Goal: Task Accomplishment & Management: Complete application form

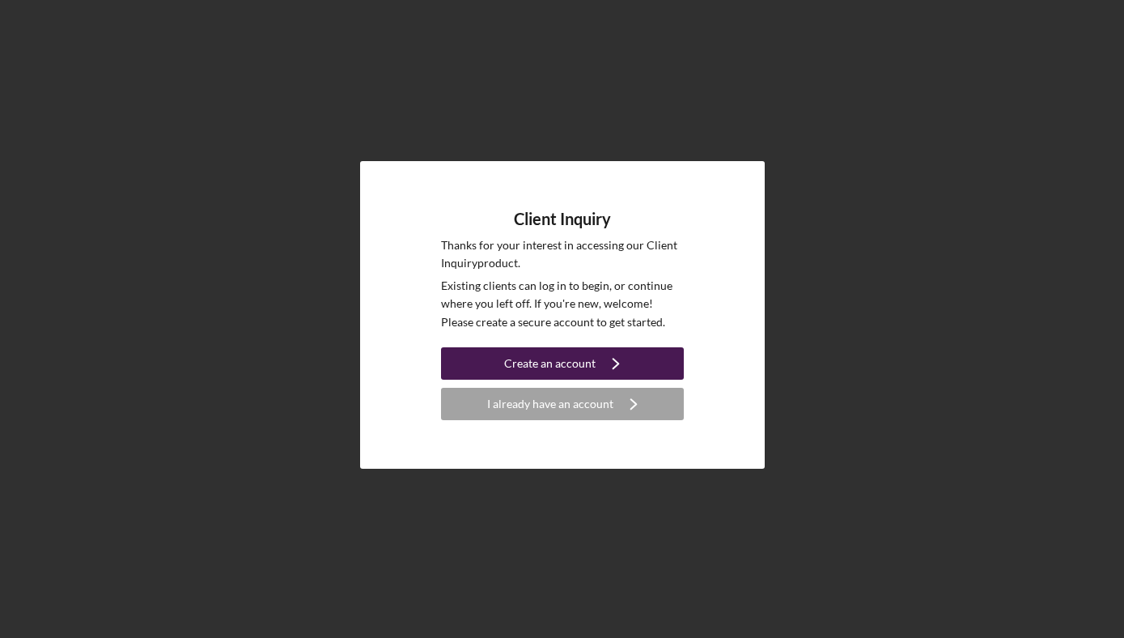
click at [562, 377] on div "Create an account" at bounding box center [549, 363] width 91 height 32
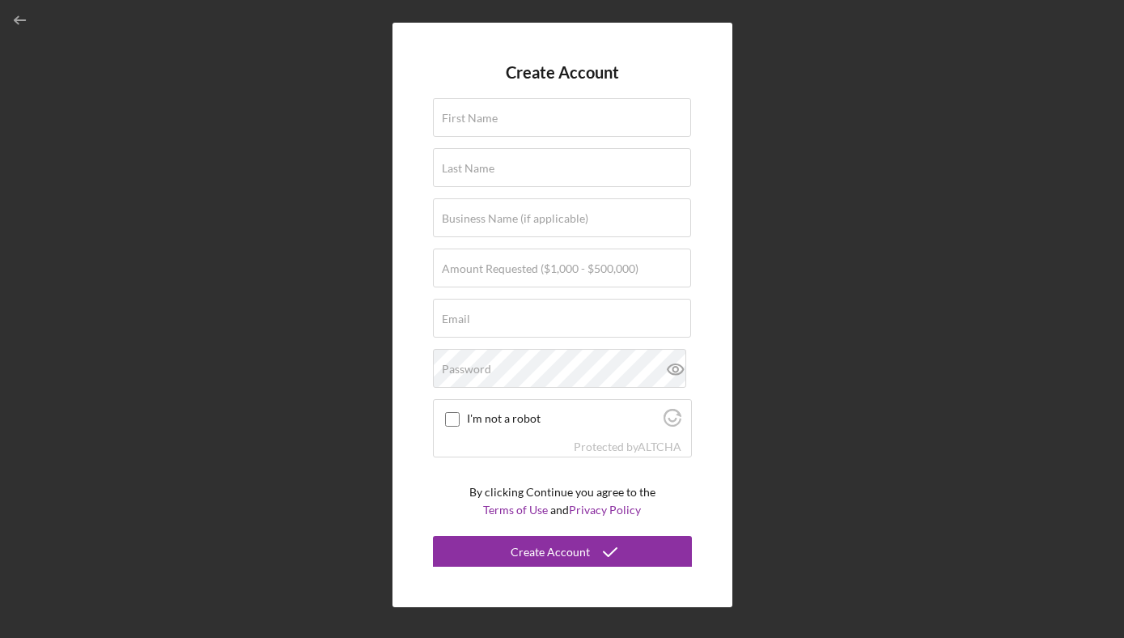
click at [977, 121] on div "Create Account First Name Last Name Business Name (if applicable) Amount Reques…" at bounding box center [562, 315] width 1108 height 630
click at [24, 20] on line "button" at bounding box center [20, 20] width 11 height 0
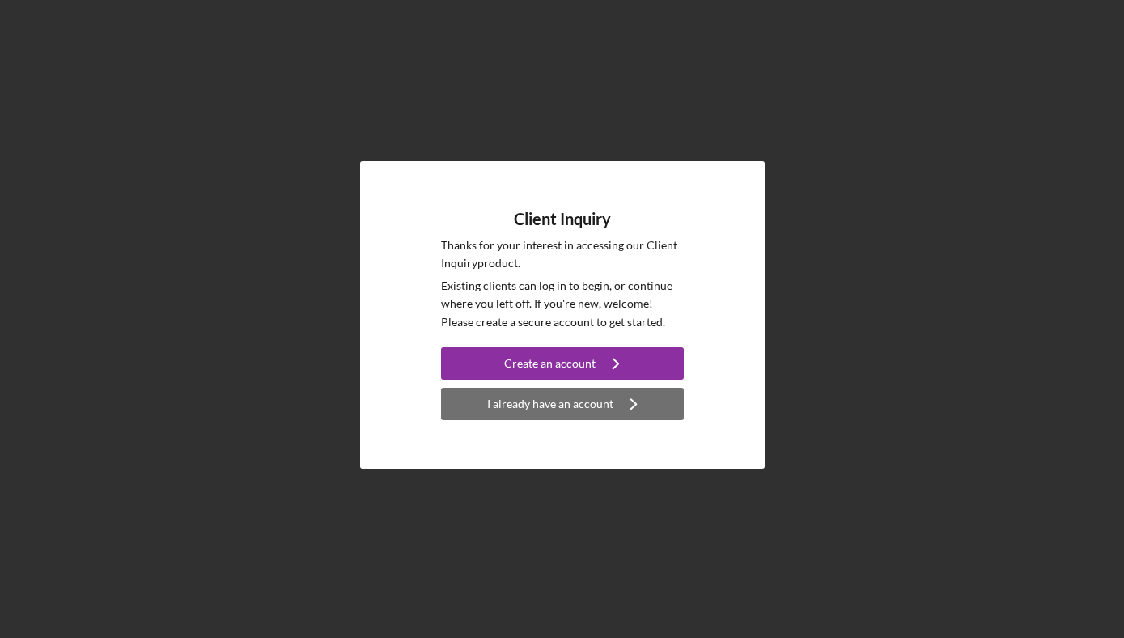
click at [482, 401] on button "I already have an account Icon/Navigate" at bounding box center [562, 404] width 243 height 32
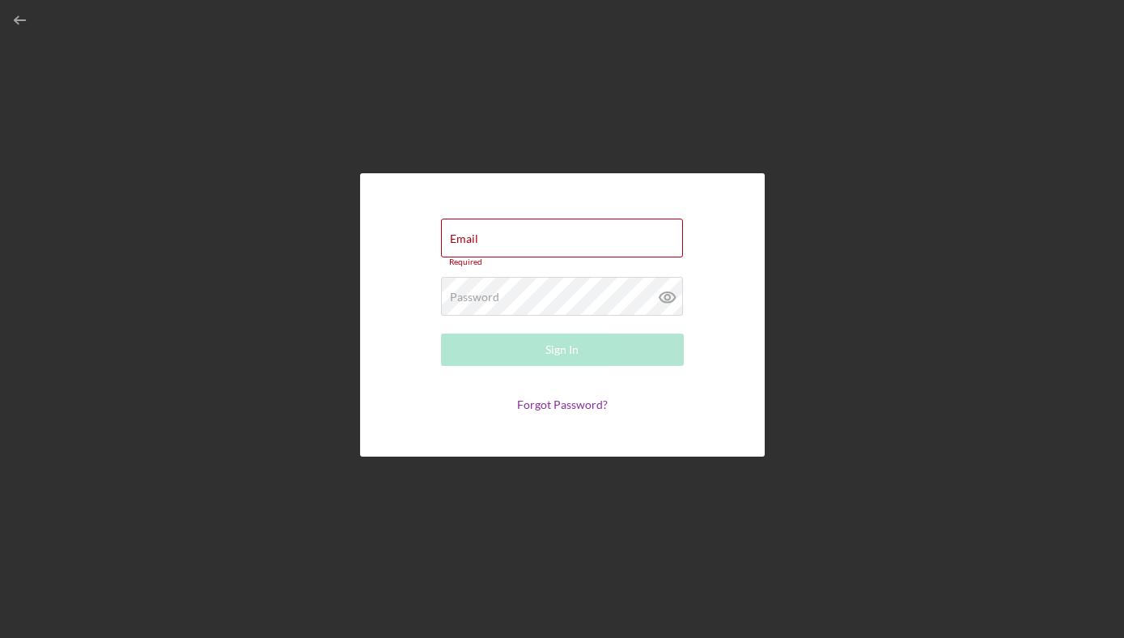
type input "[EMAIL_ADDRESS][DOMAIN_NAME]"
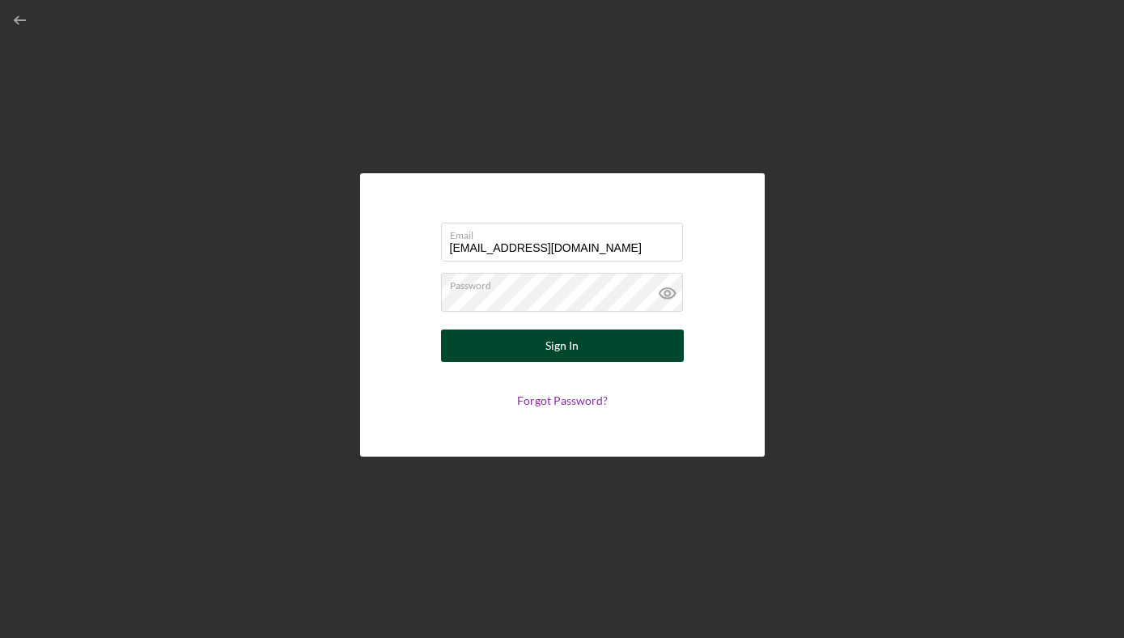
click at [576, 354] on div "Sign In" at bounding box center [562, 345] width 33 height 32
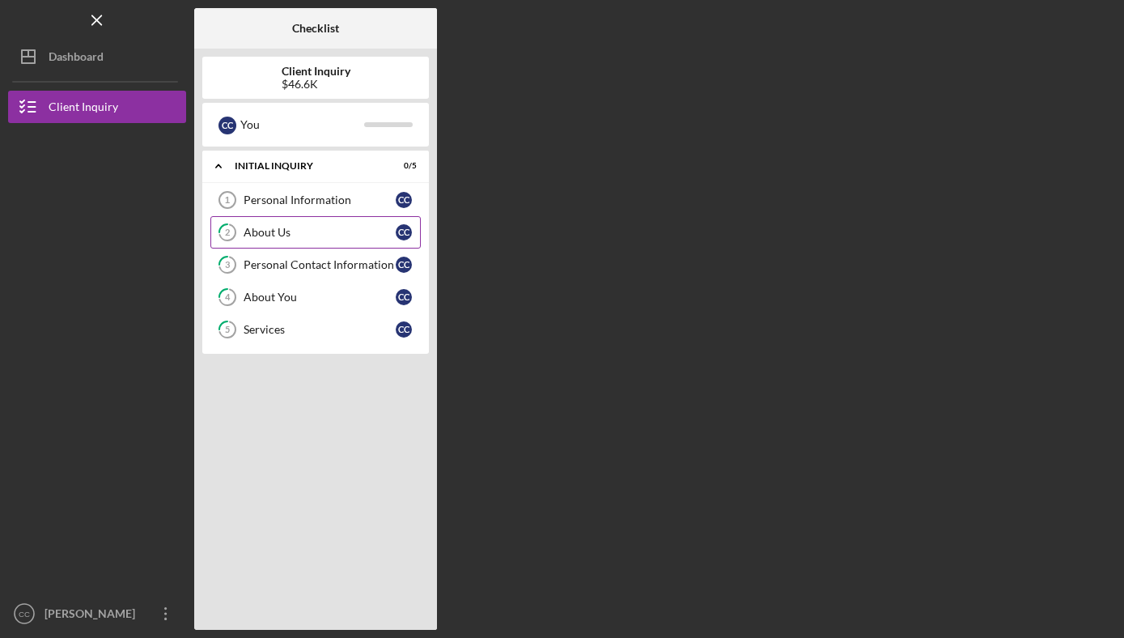
click at [299, 240] on link "2 About Us C C" at bounding box center [315, 232] width 210 height 32
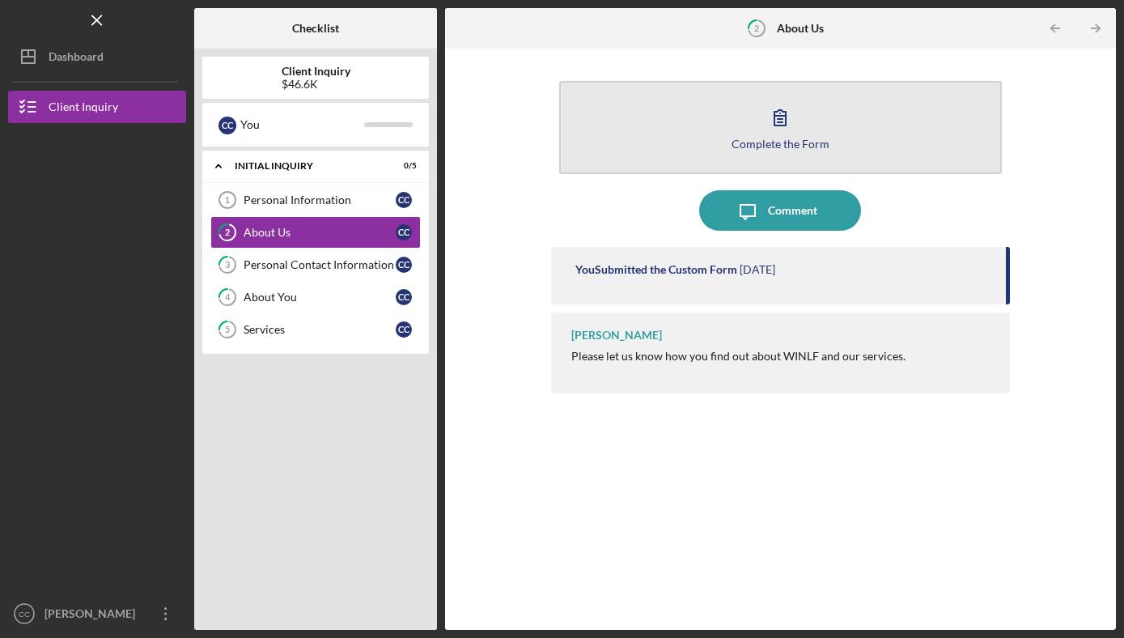
click at [779, 150] on button "Complete the Form Form" at bounding box center [780, 127] width 442 height 93
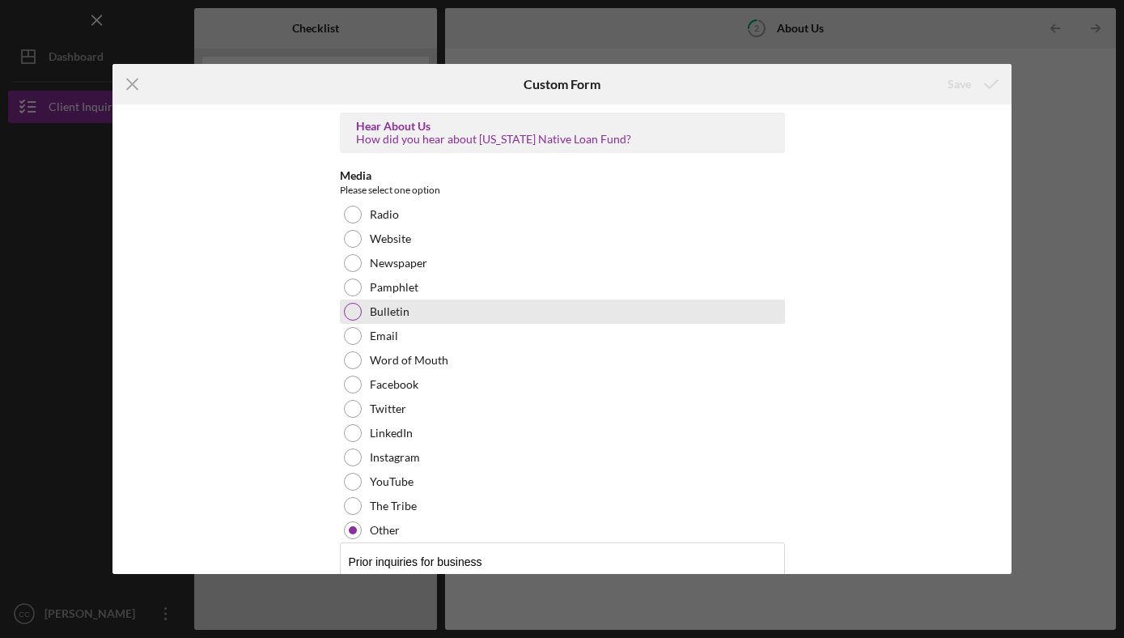
scroll to position [222, 0]
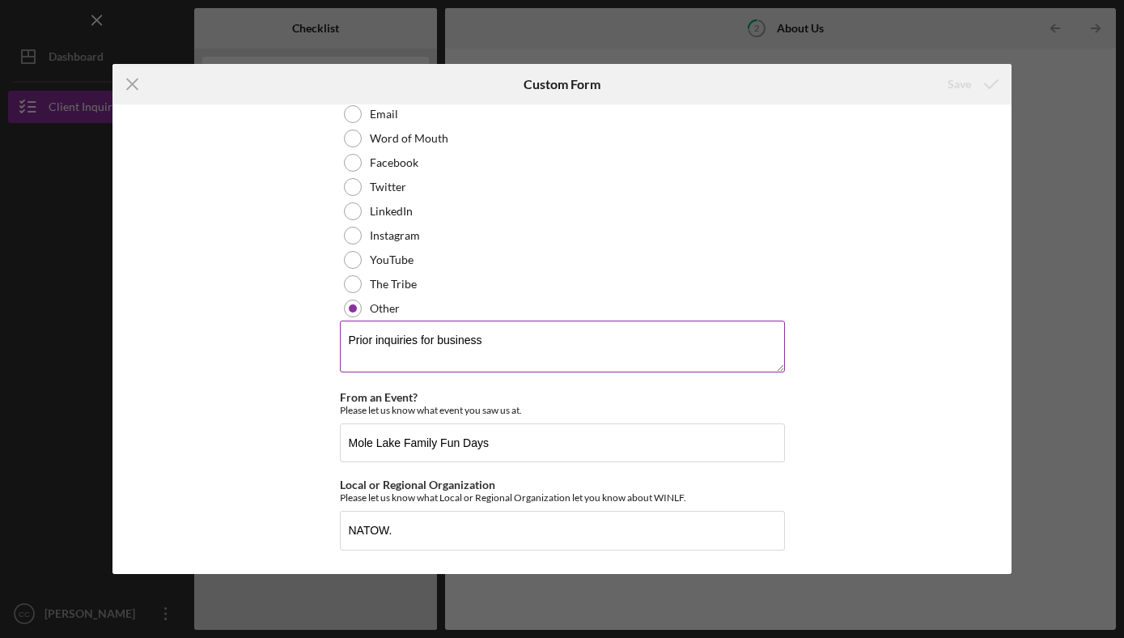
click at [525, 342] on textarea "Prior inquiries for business" at bounding box center [562, 347] width 445 height 52
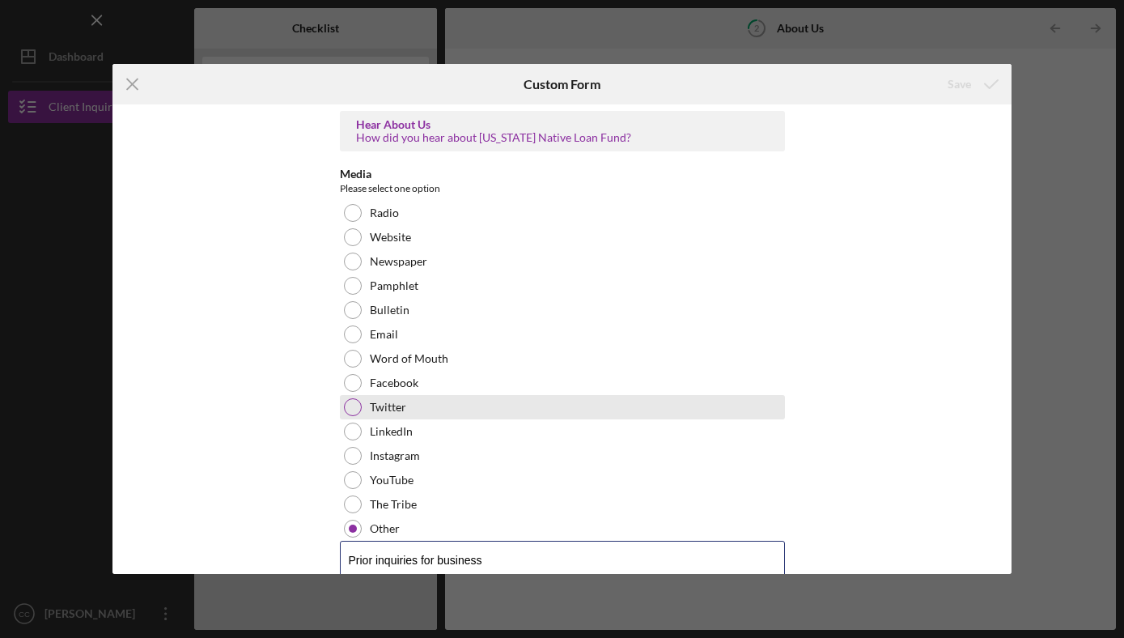
scroll to position [0, 0]
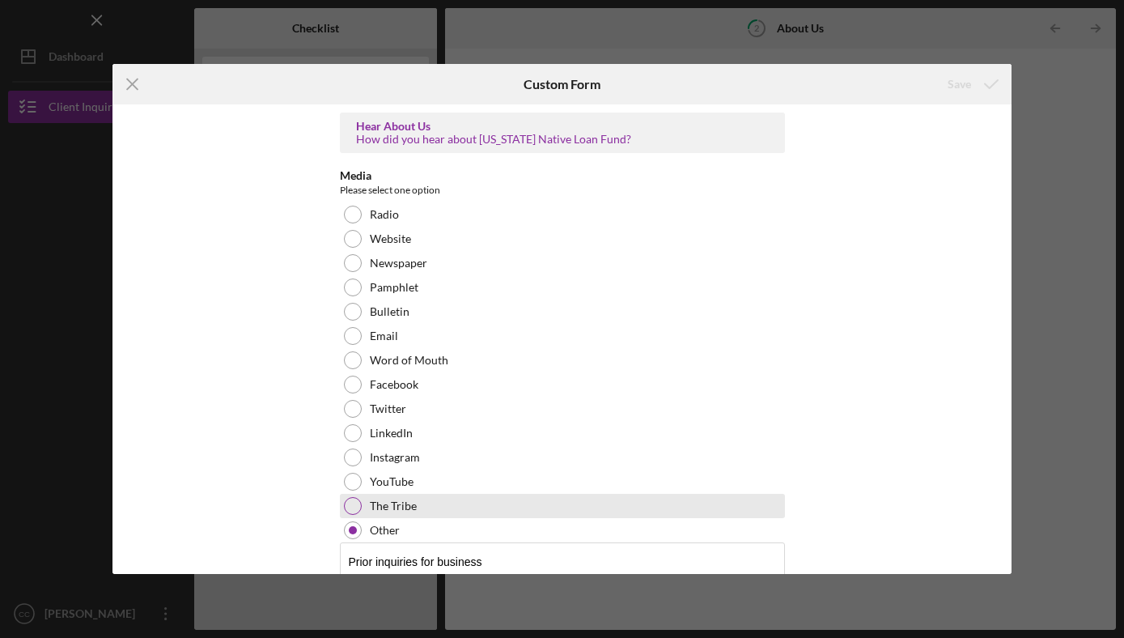
click at [352, 503] on div at bounding box center [353, 506] width 18 height 18
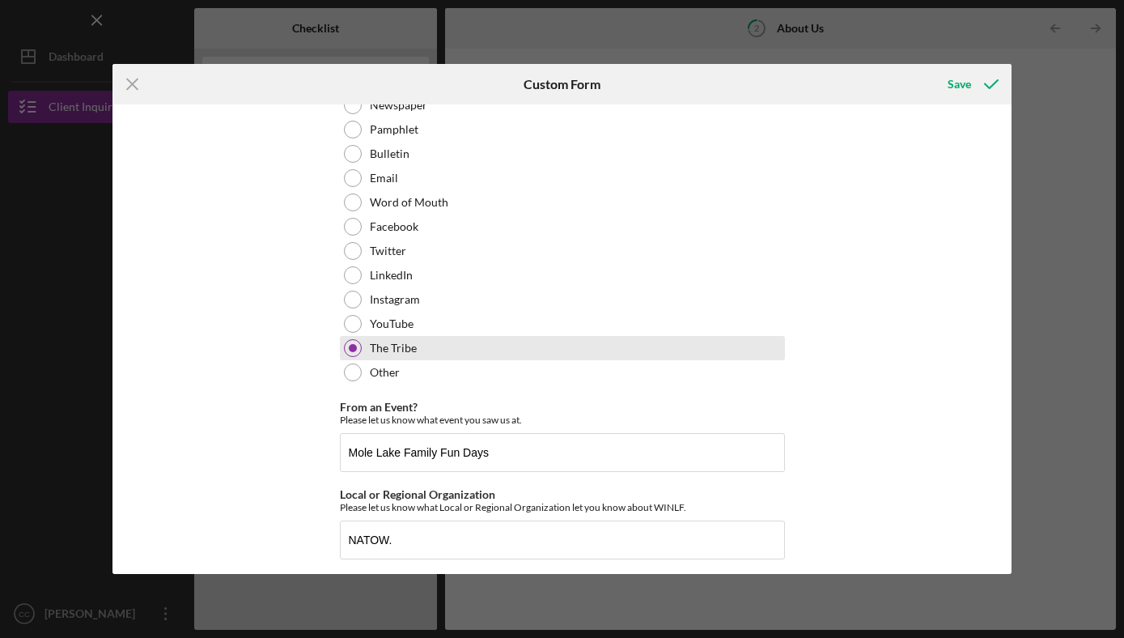
scroll to position [168, 0]
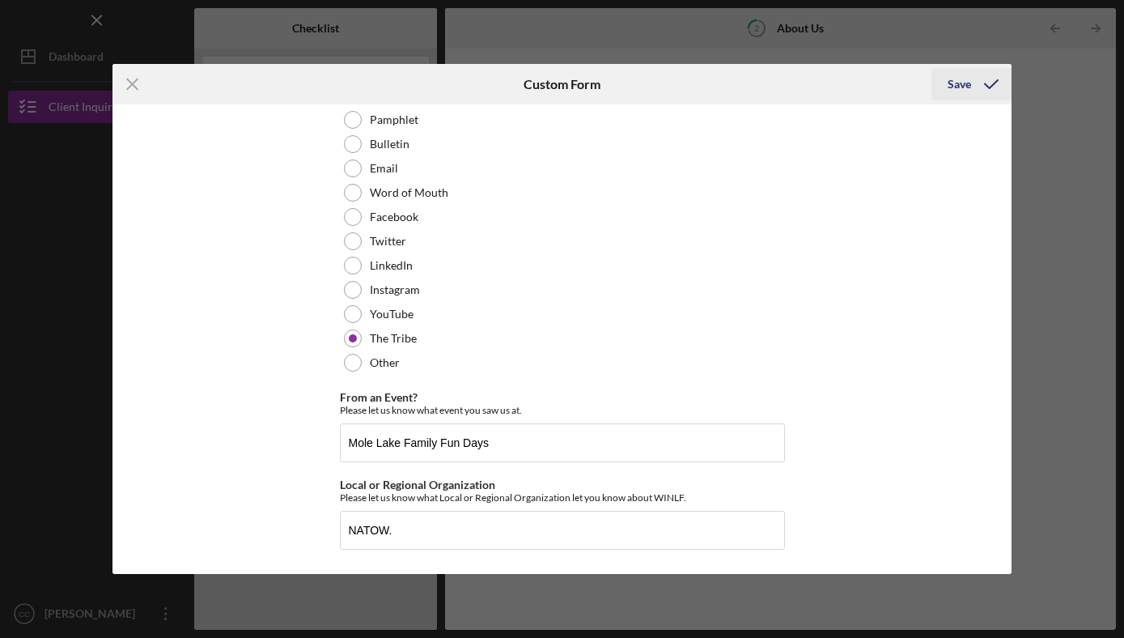
click at [987, 74] on icon "submit" at bounding box center [991, 84] width 40 height 40
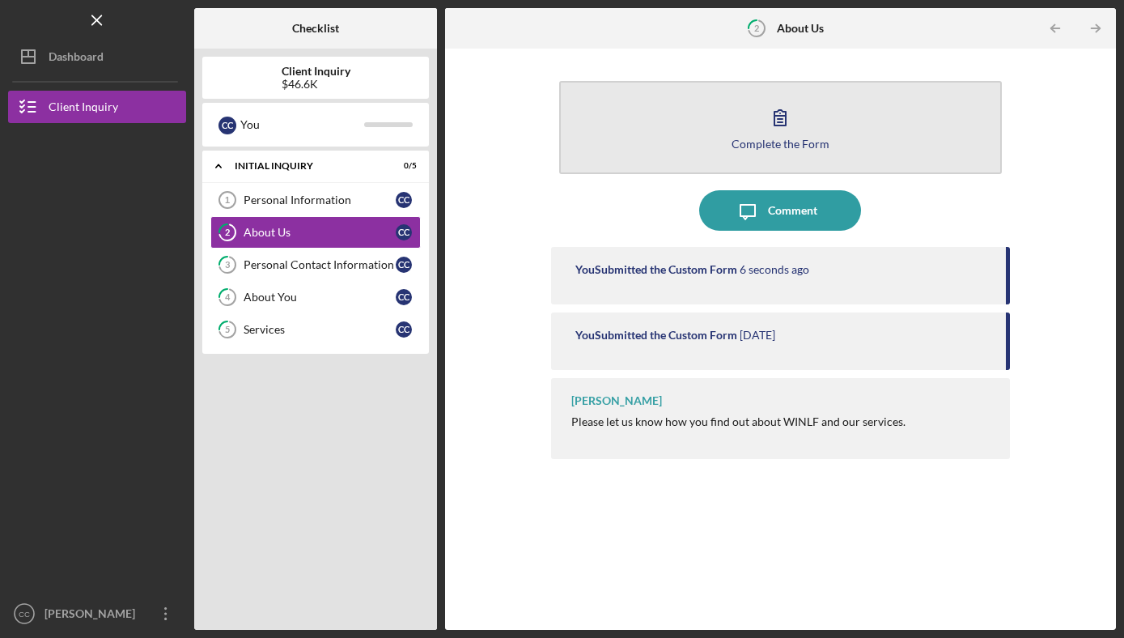
click at [754, 152] on button "Complete the Form Form" at bounding box center [780, 127] width 442 height 93
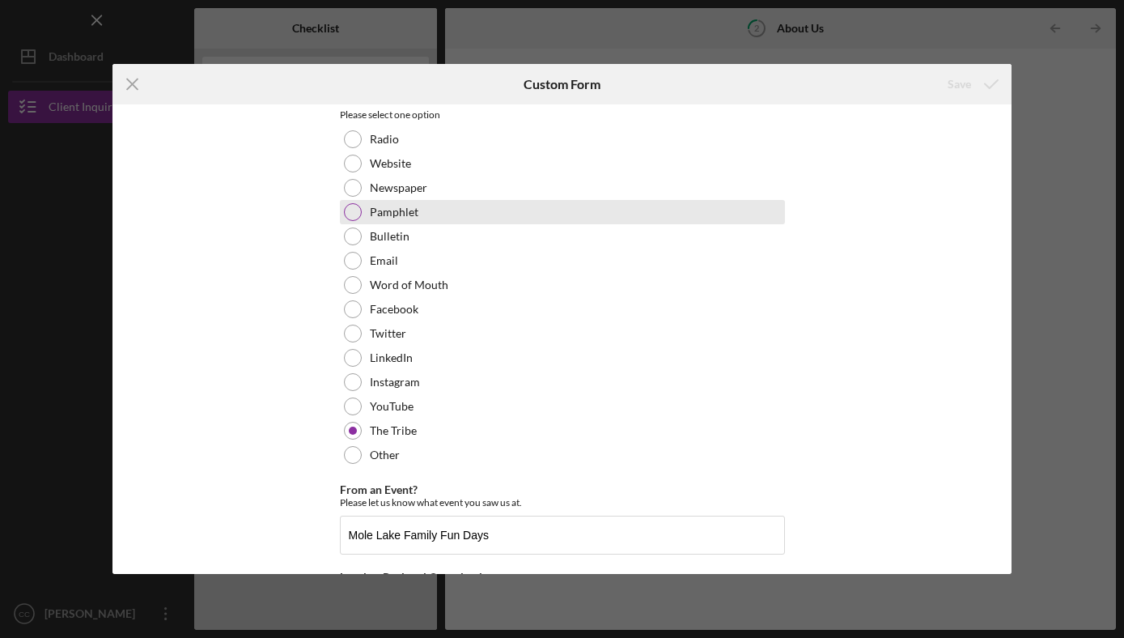
scroll to position [168, 0]
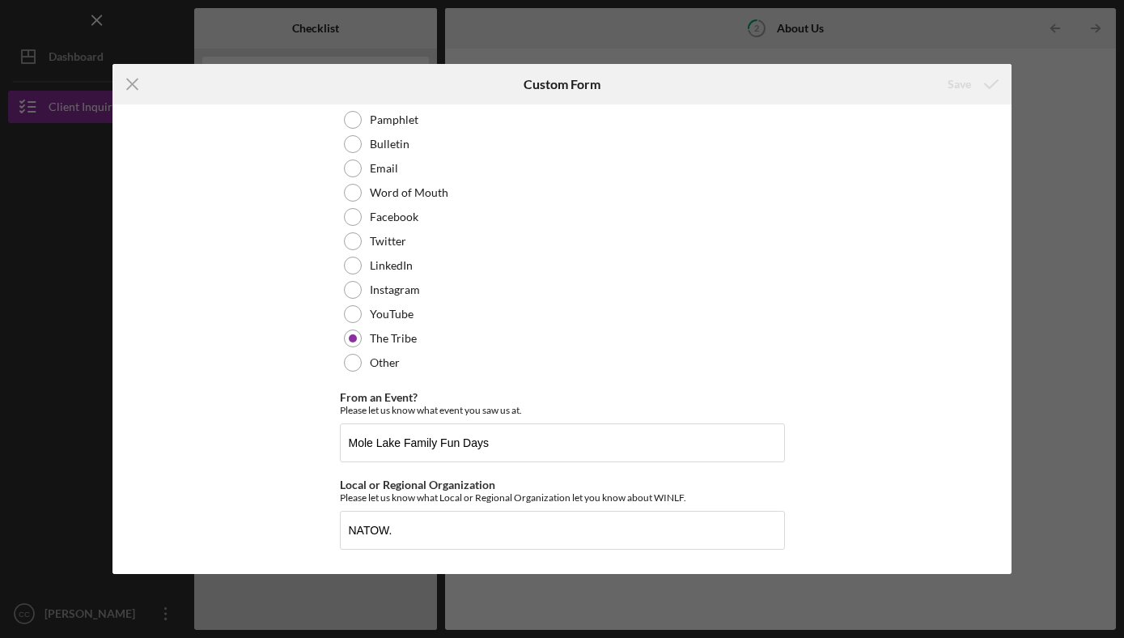
click at [1050, 121] on div "Icon/Menu Close Custom Form Save Hear About Us How did you hear about [US_STATE…" at bounding box center [562, 319] width 1124 height 638
click at [138, 82] on icon "Icon/Menu Close" at bounding box center [133, 84] width 40 height 40
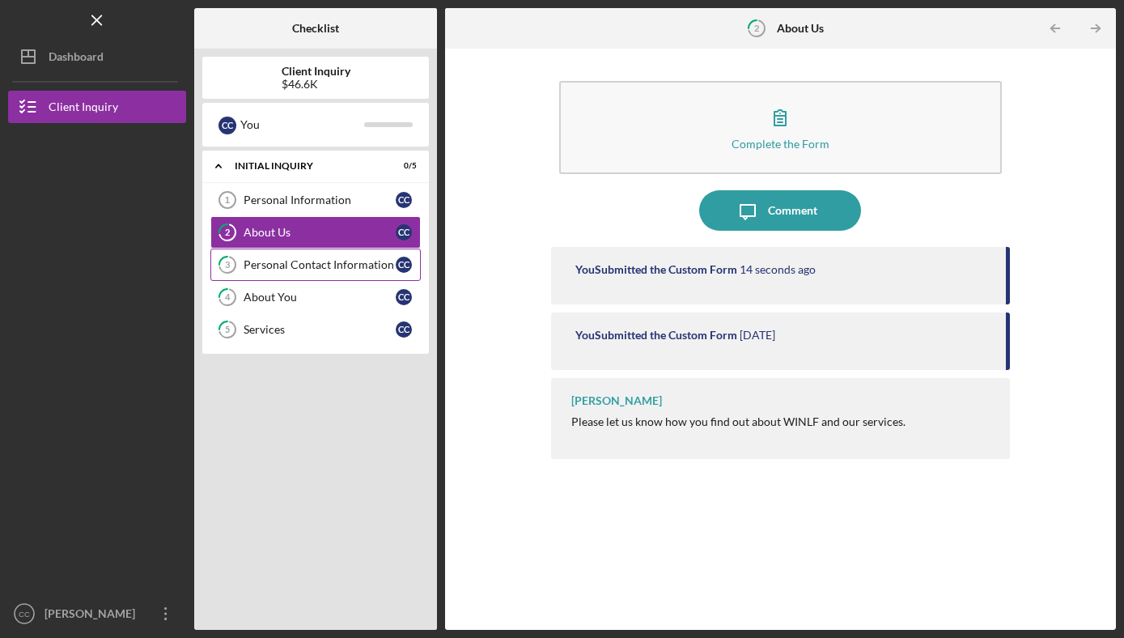
click at [321, 255] on link "3 Personal Contact Information C C" at bounding box center [315, 264] width 210 height 32
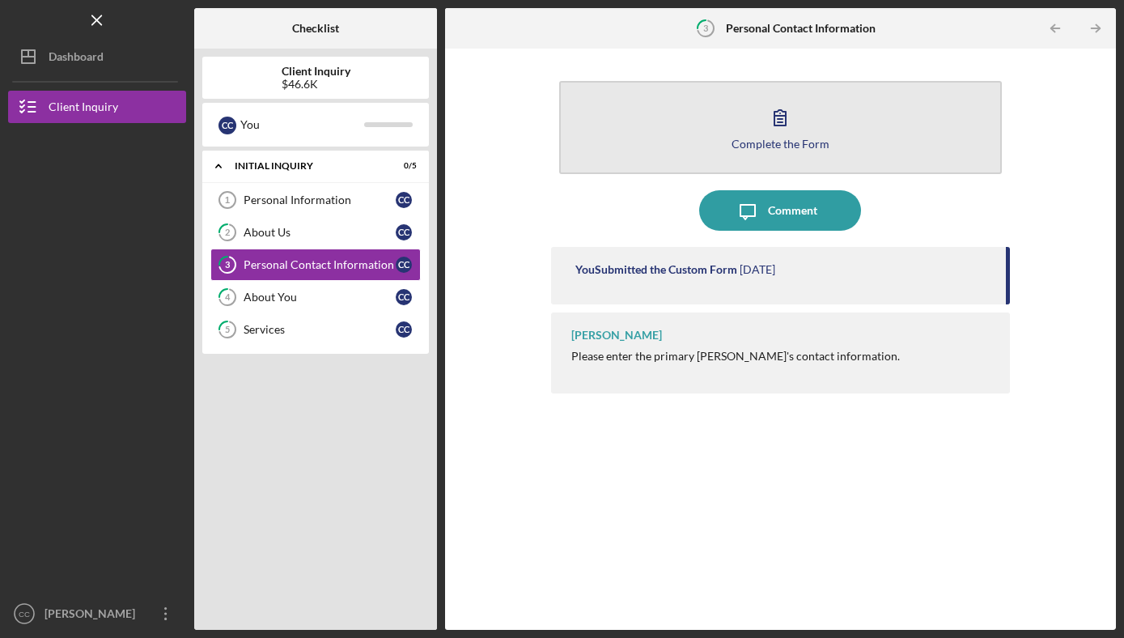
click at [775, 138] on div "Complete the Form" at bounding box center [781, 144] width 98 height 12
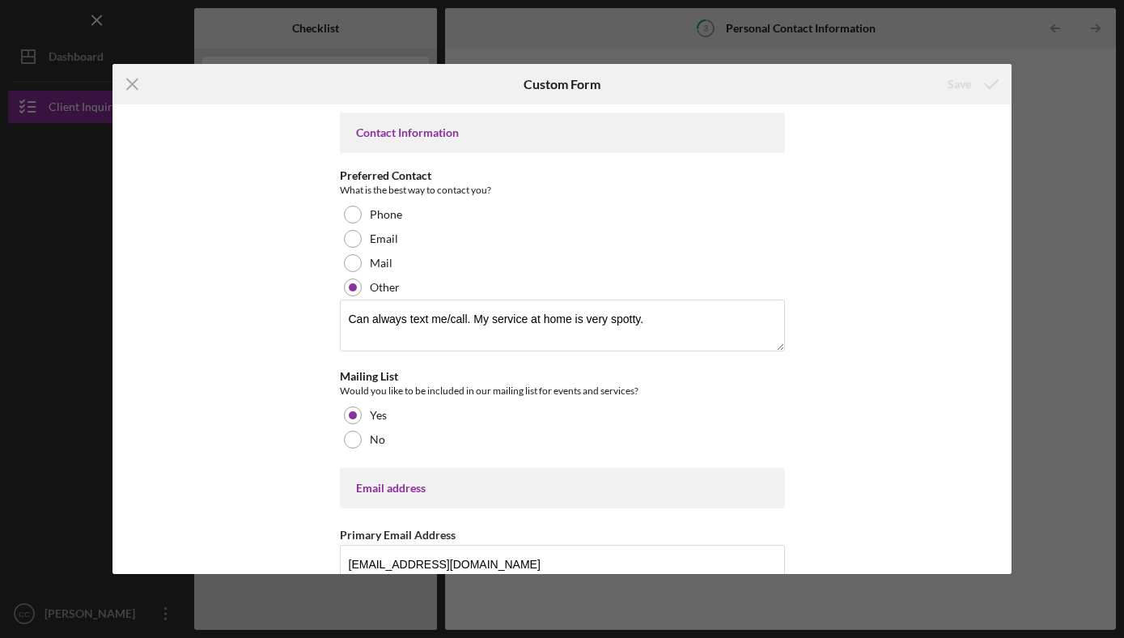
click at [1036, 108] on div "Icon/Menu Close Custom Form Save Contact Information Preferred Contact What is …" at bounding box center [562, 319] width 1124 height 638
click at [134, 81] on line at bounding box center [132, 84] width 11 height 11
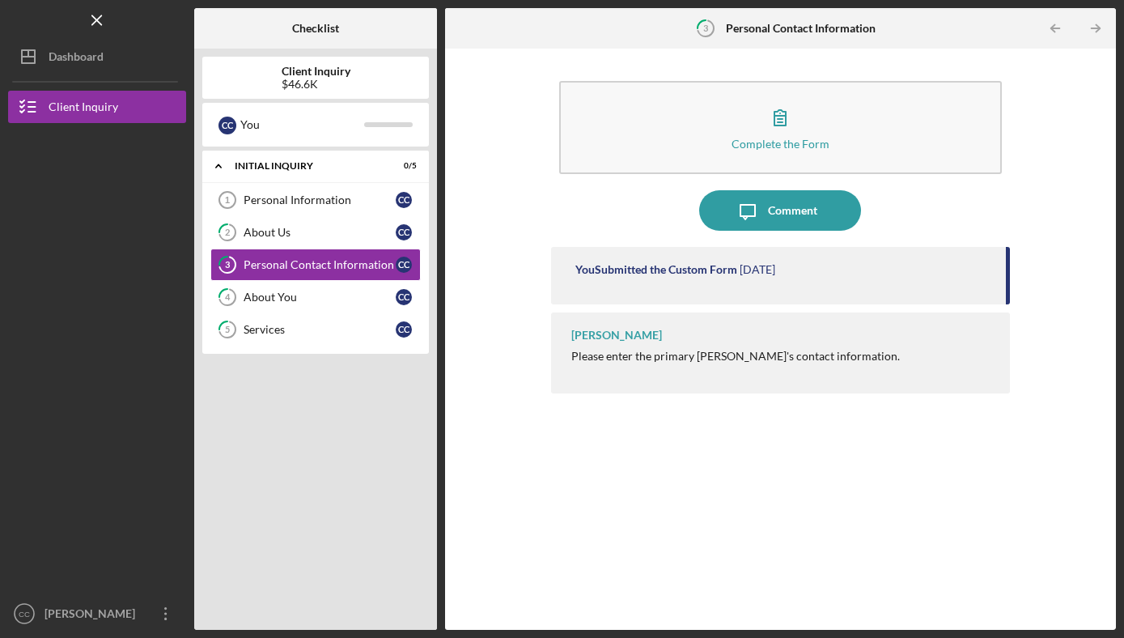
click at [662, 355] on div "Please enter the primary [PERSON_NAME]'s contact information." at bounding box center [735, 356] width 329 height 13
click at [274, 304] on link "4 About You C C" at bounding box center [315, 297] width 210 height 32
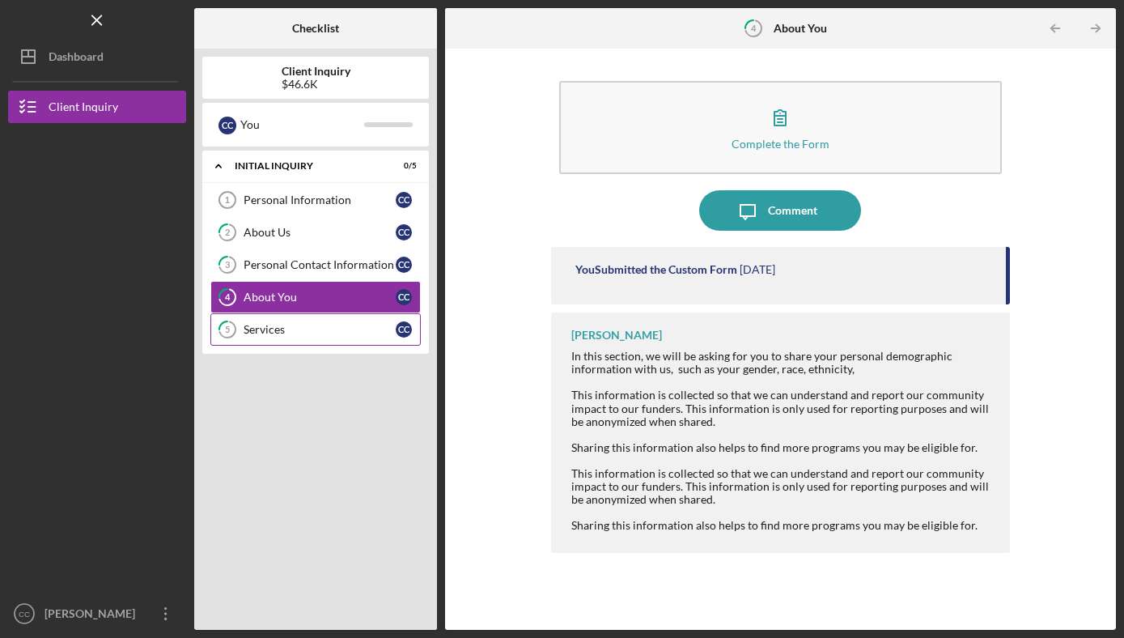
click at [274, 325] on div "Services" at bounding box center [320, 329] width 152 height 13
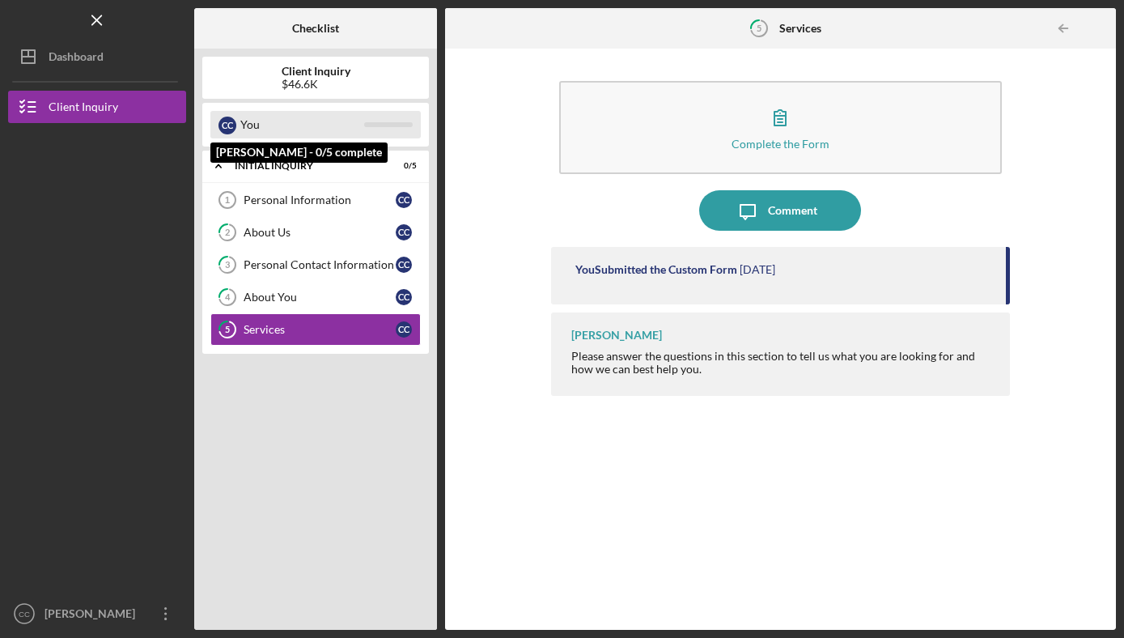
click at [326, 121] on div "You" at bounding box center [302, 125] width 124 height 28
click at [313, 122] on div "You" at bounding box center [302, 125] width 124 height 28
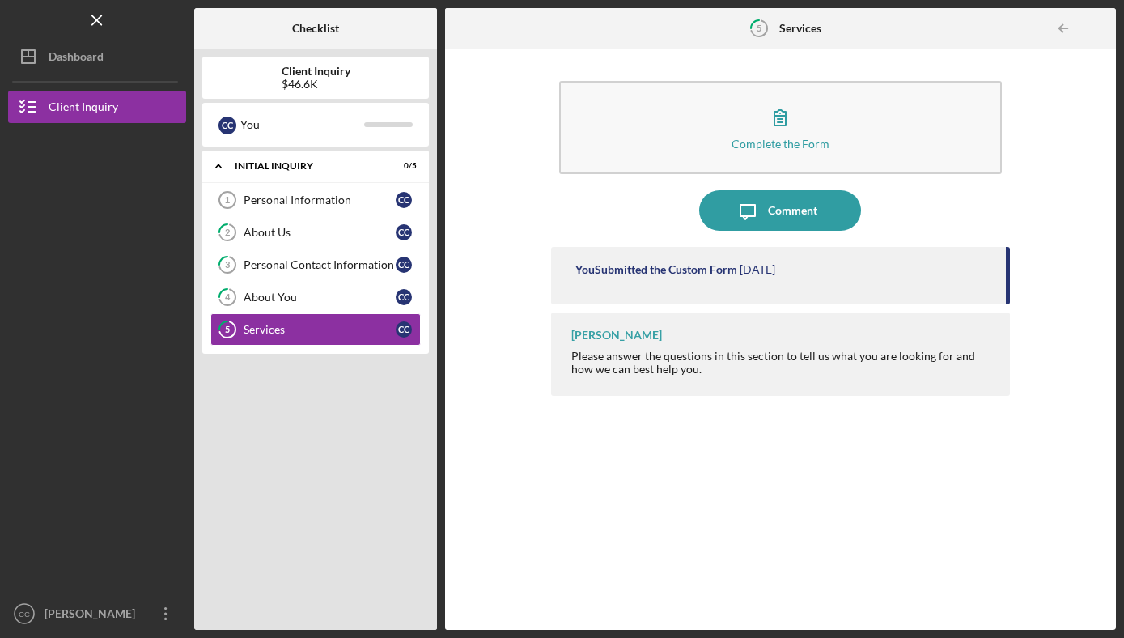
click at [179, 420] on div at bounding box center [97, 478] width 178 height 237
click at [288, 194] on div "Personal Information" at bounding box center [320, 199] width 152 height 13
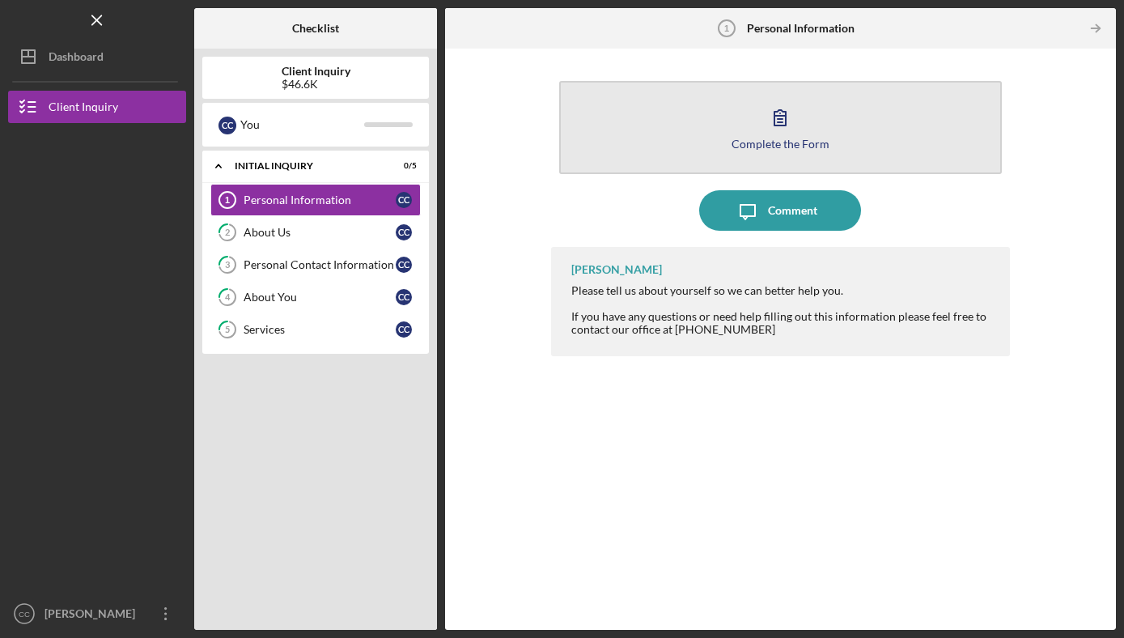
click at [782, 141] on div "Complete the Form" at bounding box center [781, 144] width 98 height 12
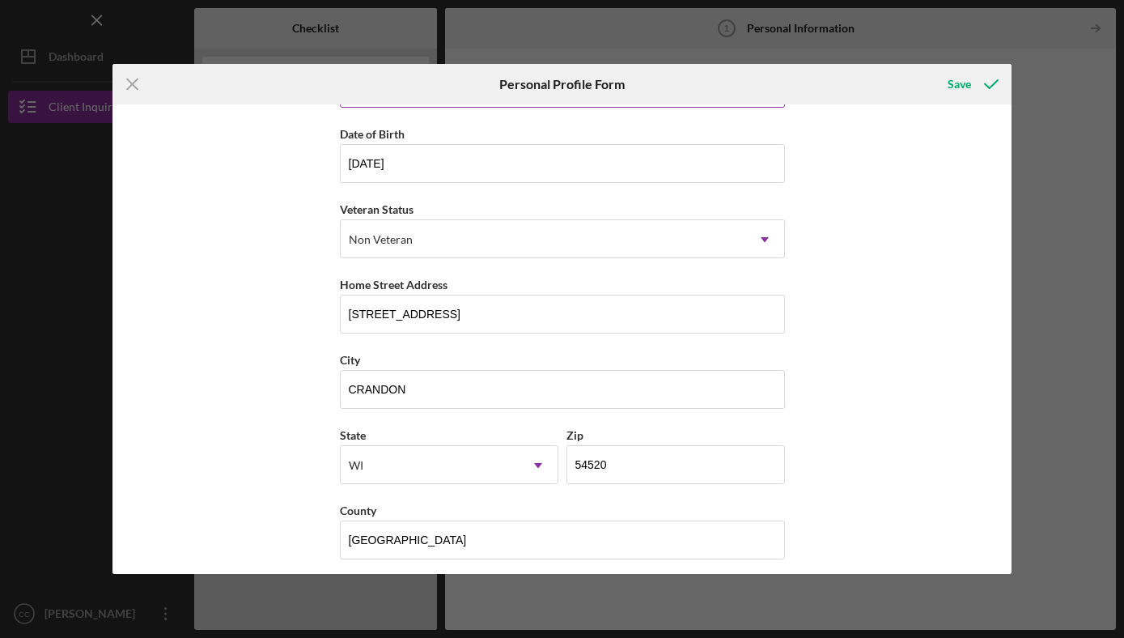
scroll to position [149, 0]
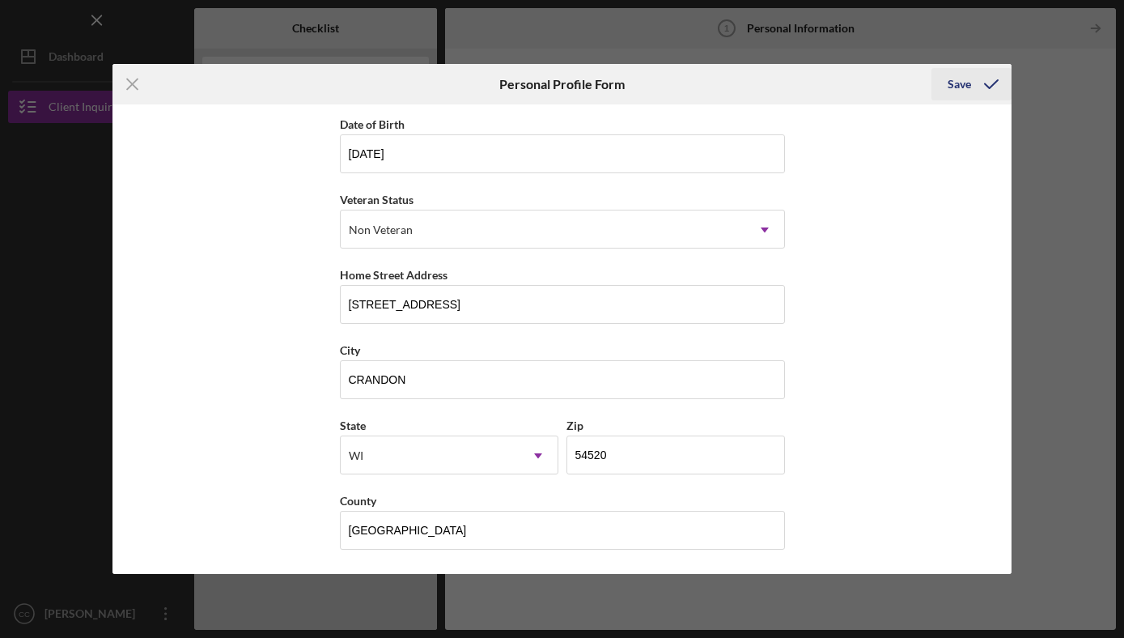
click at [966, 88] on div "Save" at bounding box center [959, 84] width 23 height 32
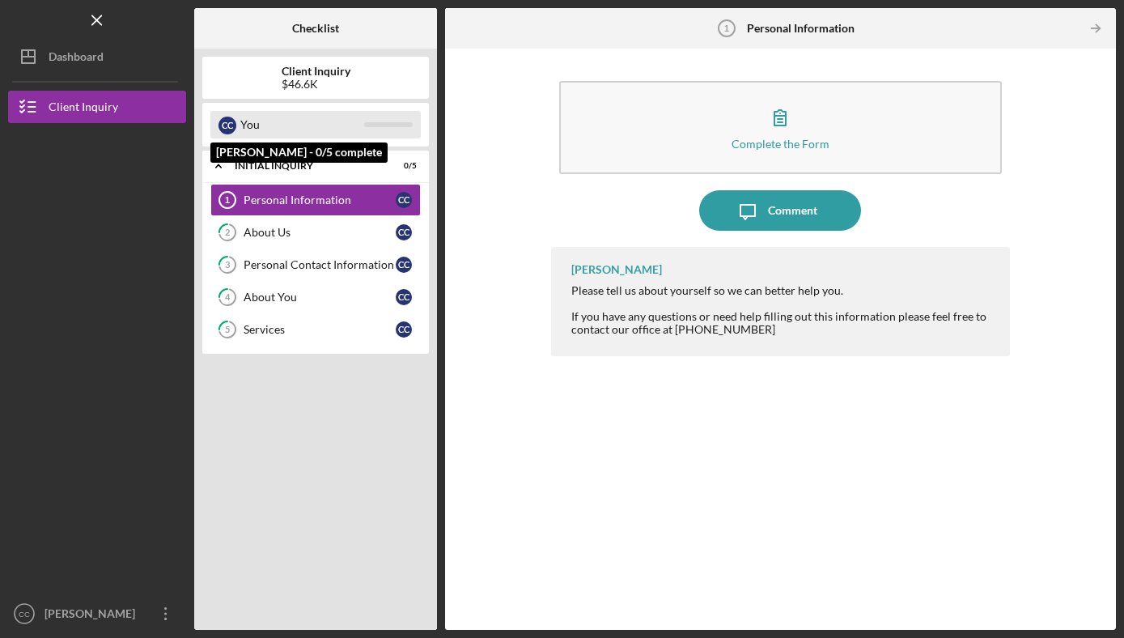
click at [286, 128] on div "You" at bounding box center [302, 125] width 124 height 28
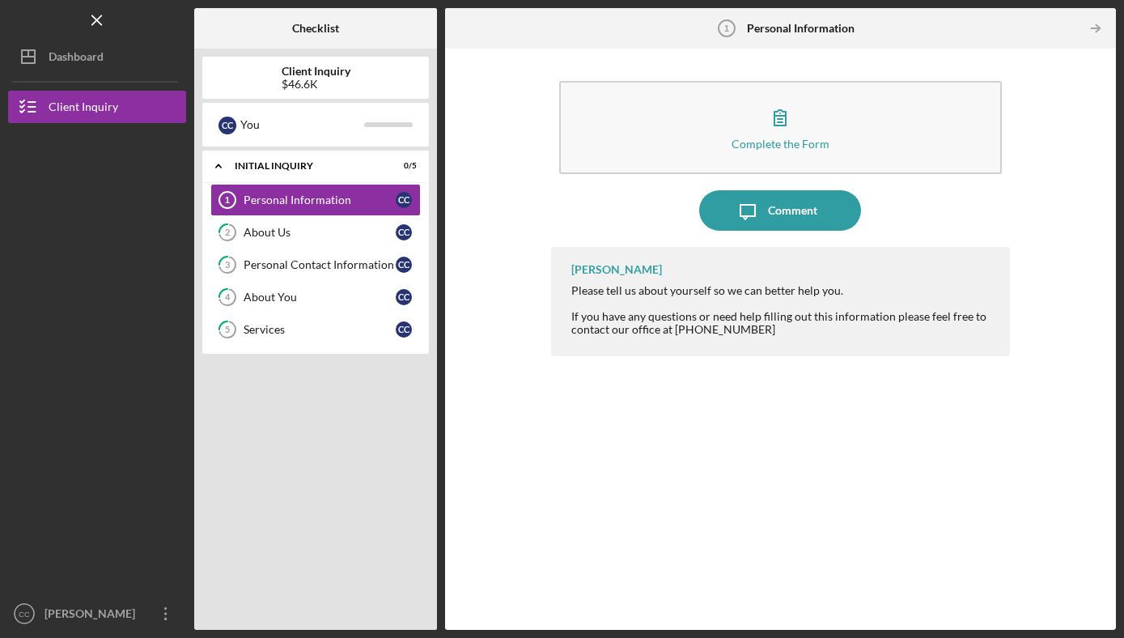
click at [186, 609] on nav "Logo-Reversed Created with Sketch. Icon/Menu Close Icon/Dashboard Dashboard Cli…" at bounding box center [101, 315] width 186 height 630
click at [177, 610] on icon "Icon/Overflow" at bounding box center [166, 613] width 40 height 40
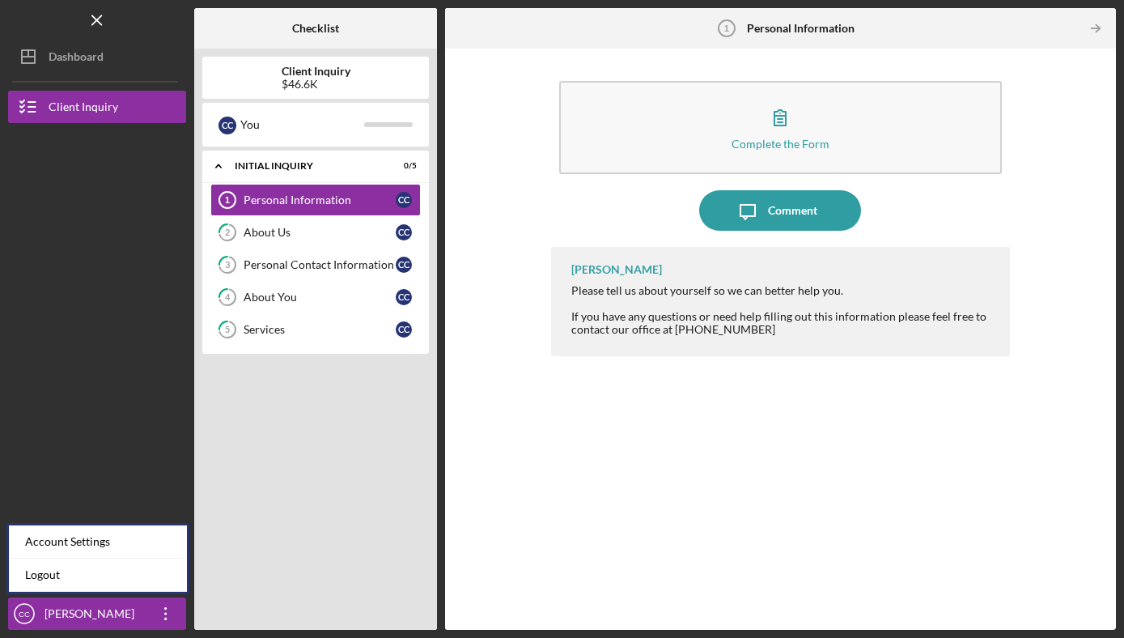
click at [156, 413] on div at bounding box center [97, 478] width 178 height 237
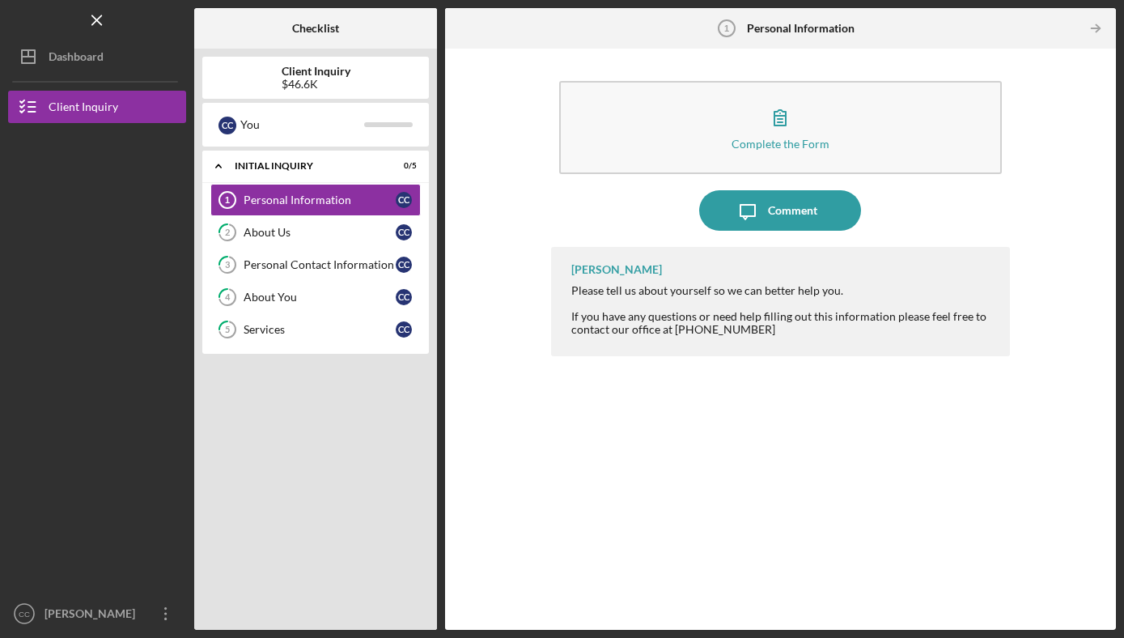
click at [297, 75] on b "Client Inquiry" at bounding box center [316, 71] width 69 height 13
